Goal: Task Accomplishment & Management: Manage account settings

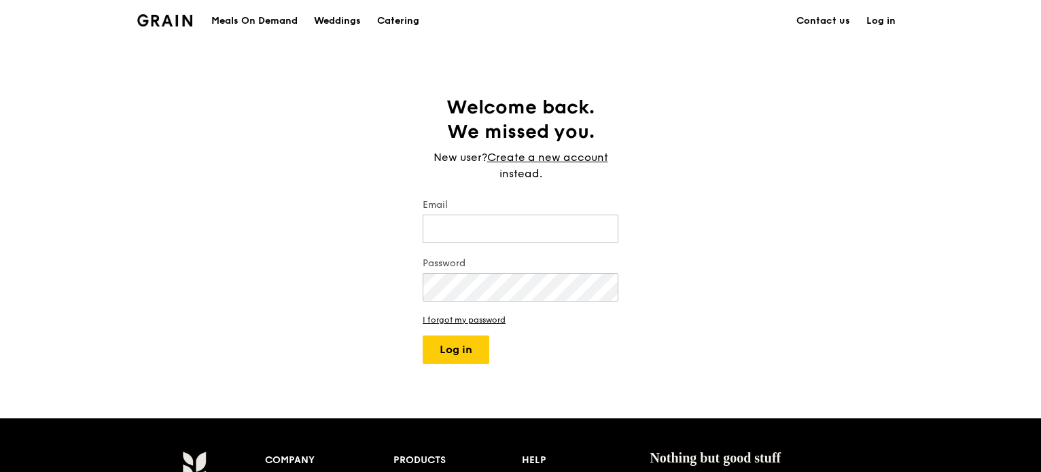
type input "[PERSON_NAME][EMAIL_ADDRESS][DOMAIN_NAME]"
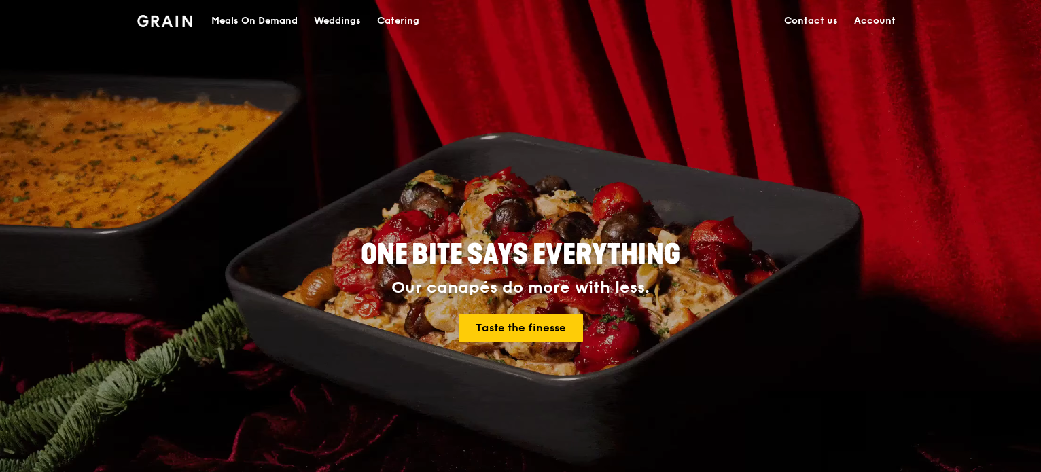
click at [864, 20] on link "Account" at bounding box center [875, 21] width 58 height 41
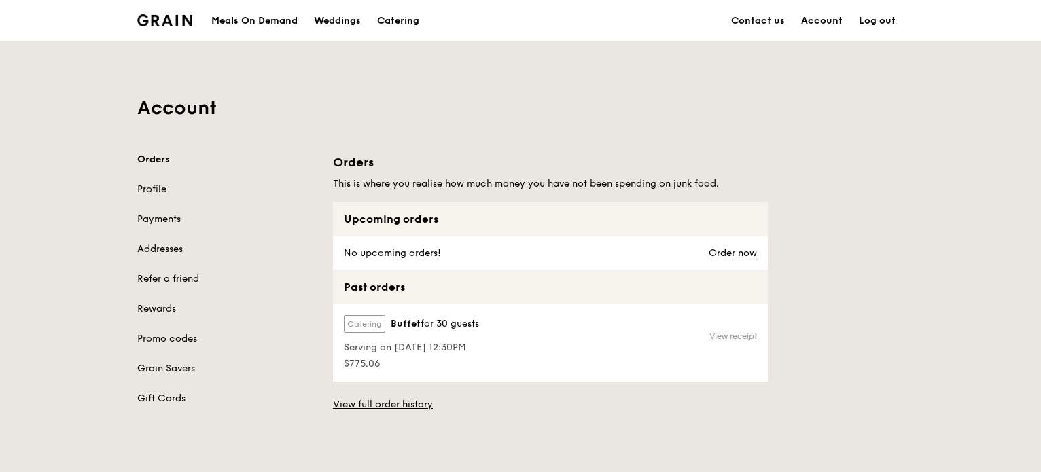
click at [752, 334] on link "View receipt" at bounding box center [734, 336] width 48 height 11
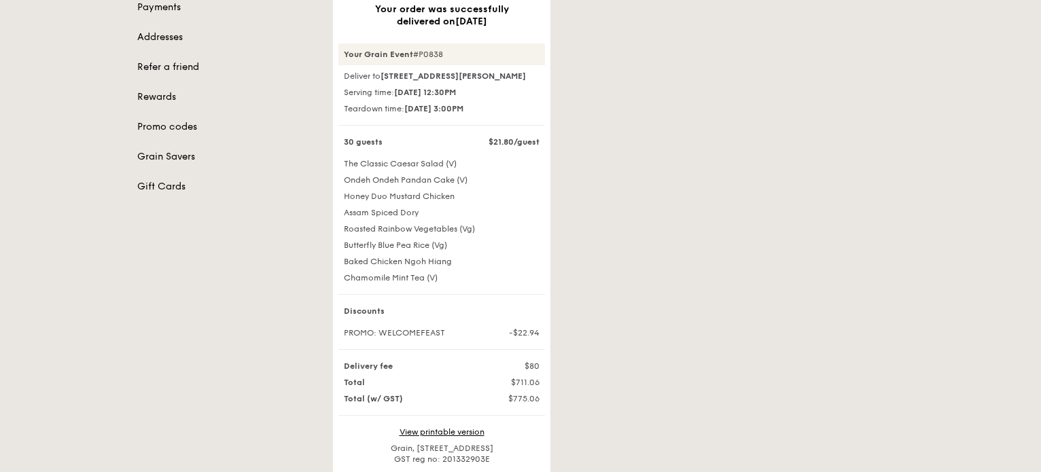
scroll to position [340, 0]
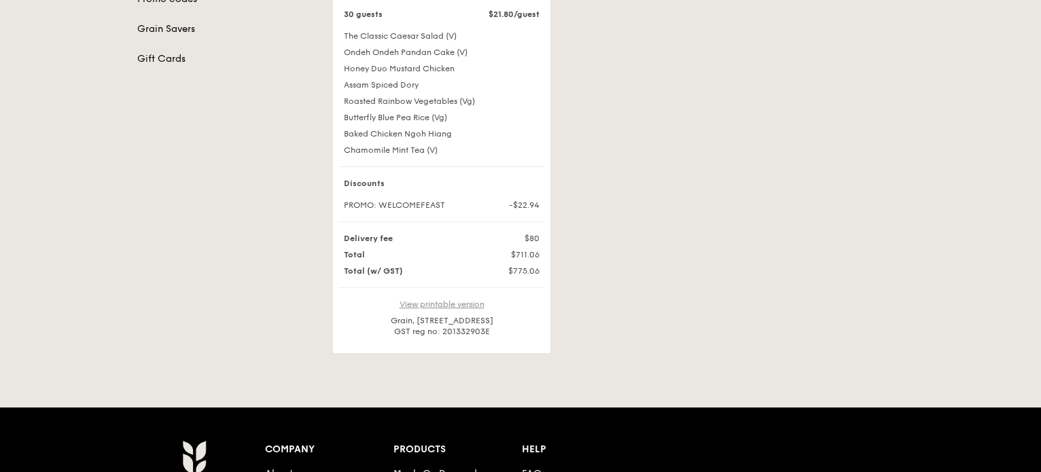
click at [427, 309] on link "View printable version" at bounding box center [442, 305] width 85 height 10
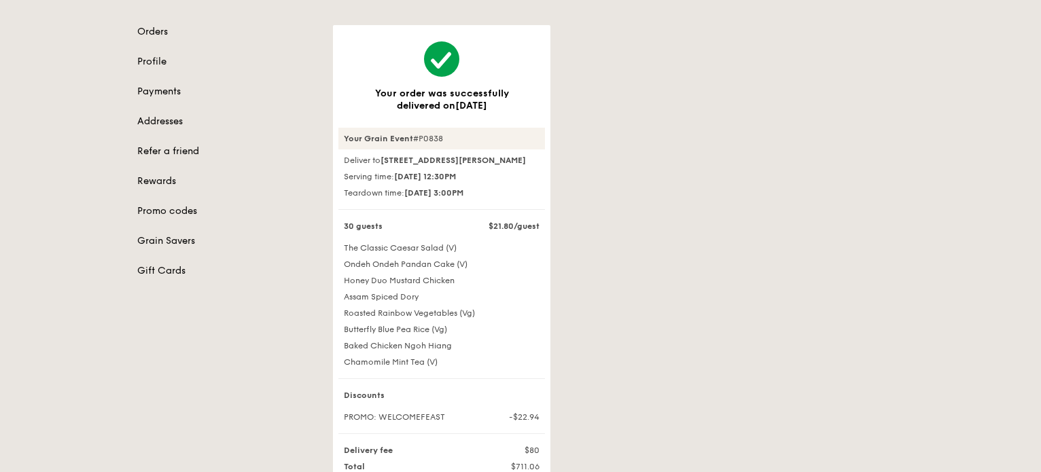
scroll to position [68, 0]
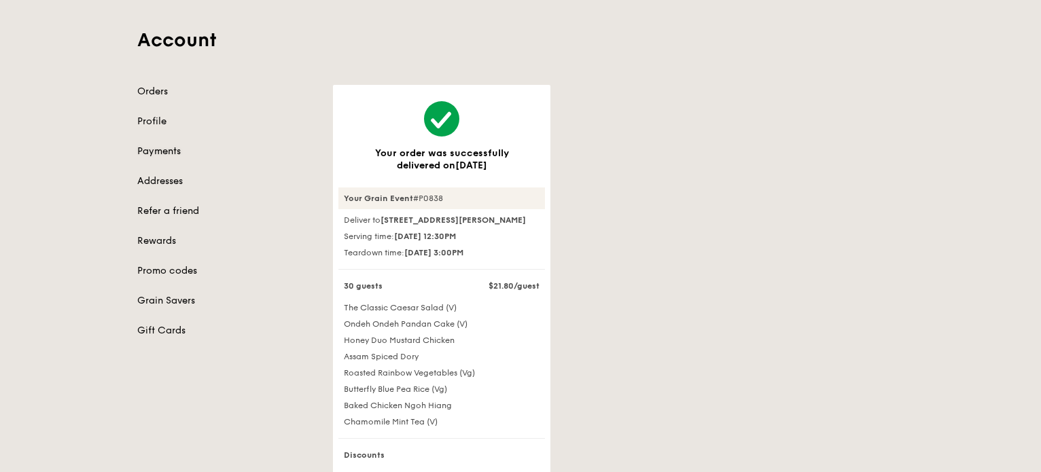
click at [167, 149] on link "Payments" at bounding box center [226, 152] width 179 height 14
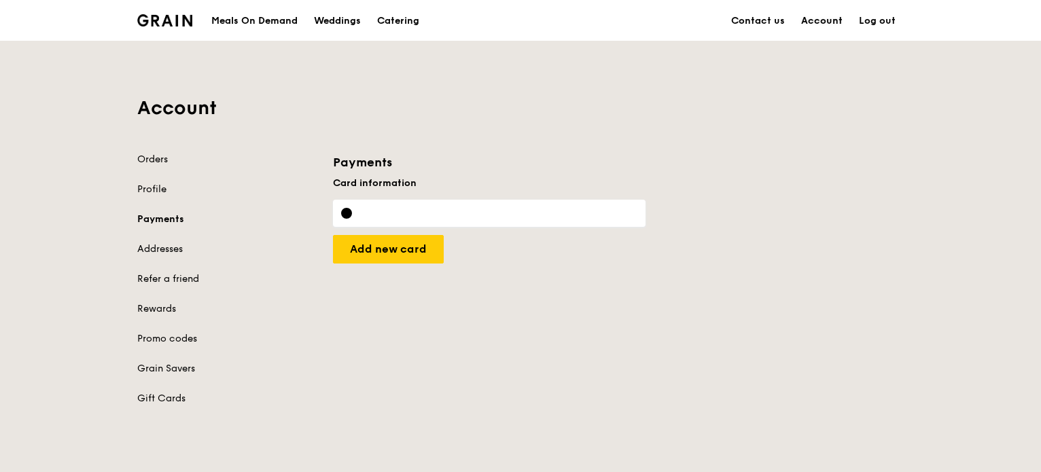
click at [829, 20] on link "Account" at bounding box center [822, 21] width 58 height 41
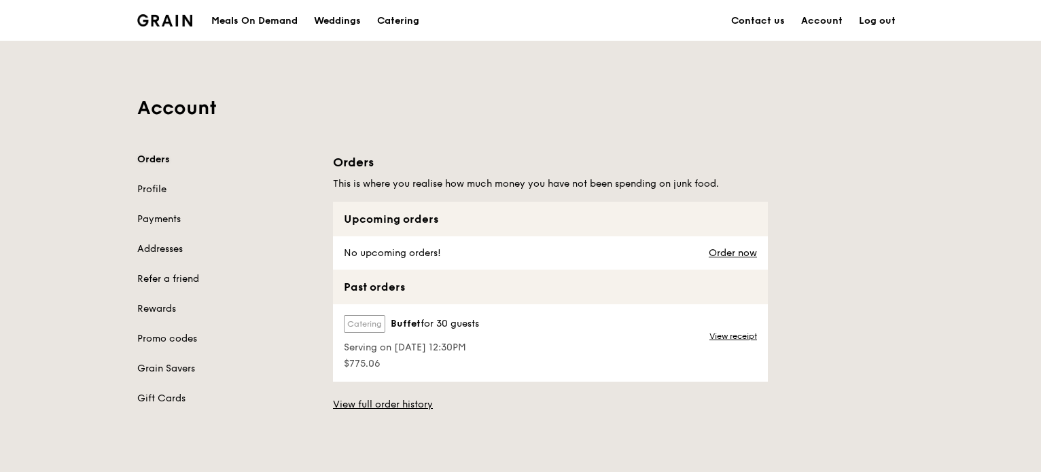
click at [144, 158] on link "Orders" at bounding box center [226, 160] width 179 height 14
click at [731, 336] on link "View receipt" at bounding box center [734, 336] width 48 height 11
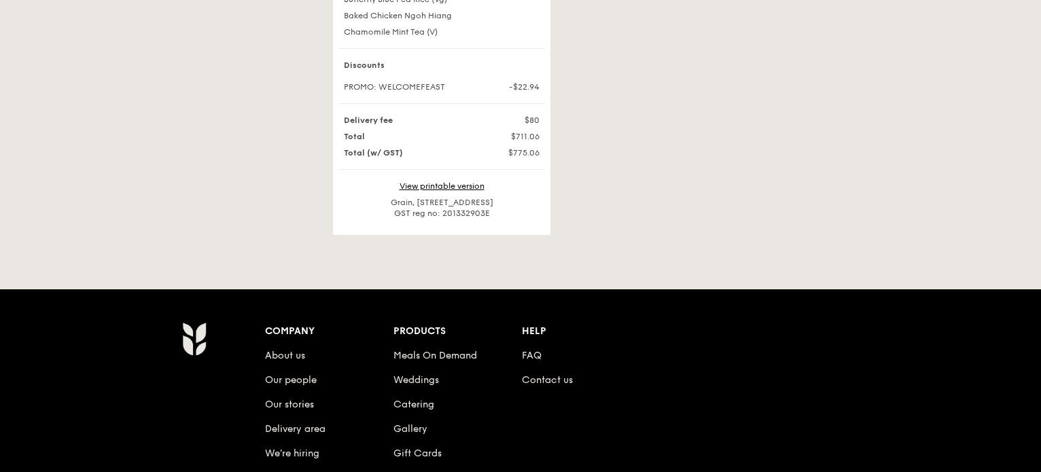
scroll to position [476, 0]
